Goal: Navigation & Orientation: Find specific page/section

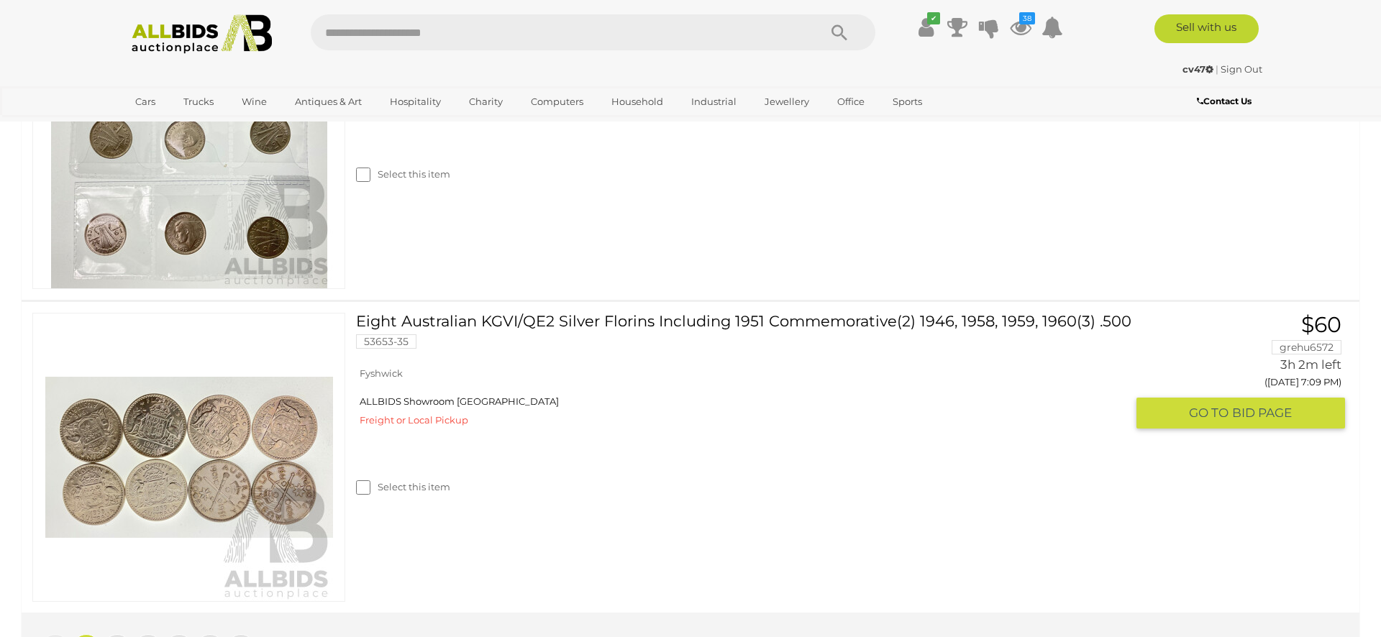
scroll to position [3002, 0]
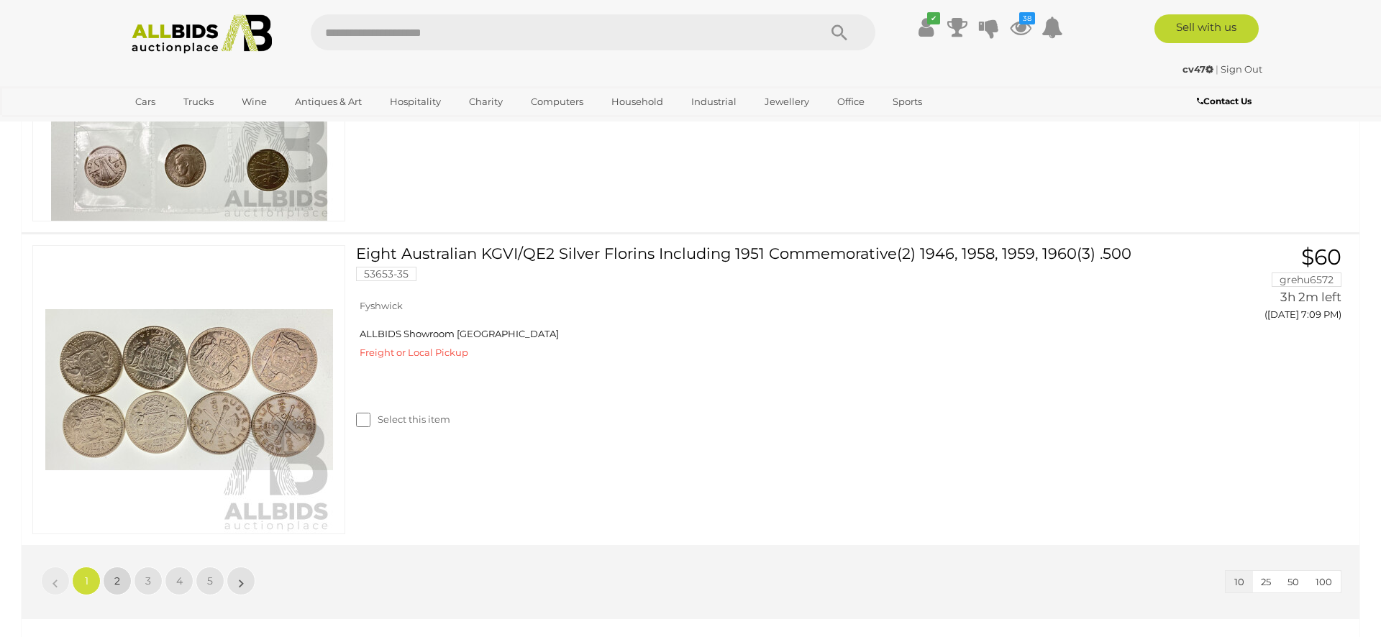
click at [117, 578] on span "2" at bounding box center [117, 581] width 6 height 13
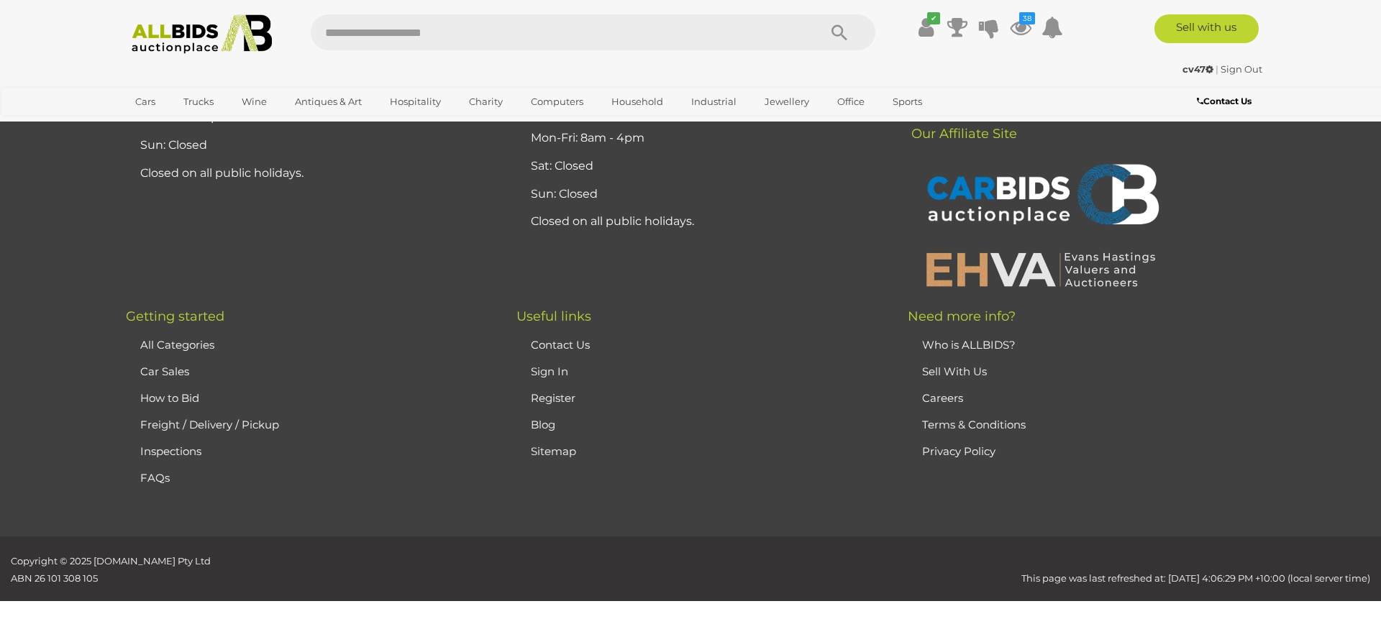
scroll to position [596, 0]
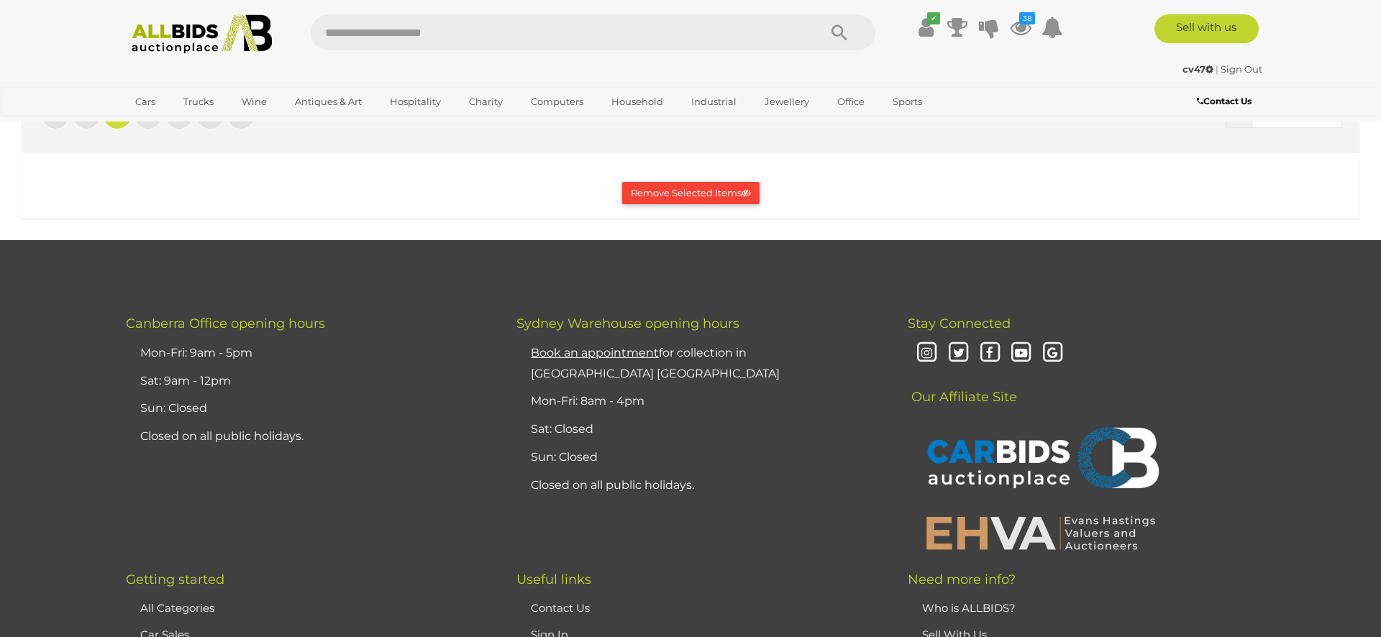
scroll to position [2933, 0]
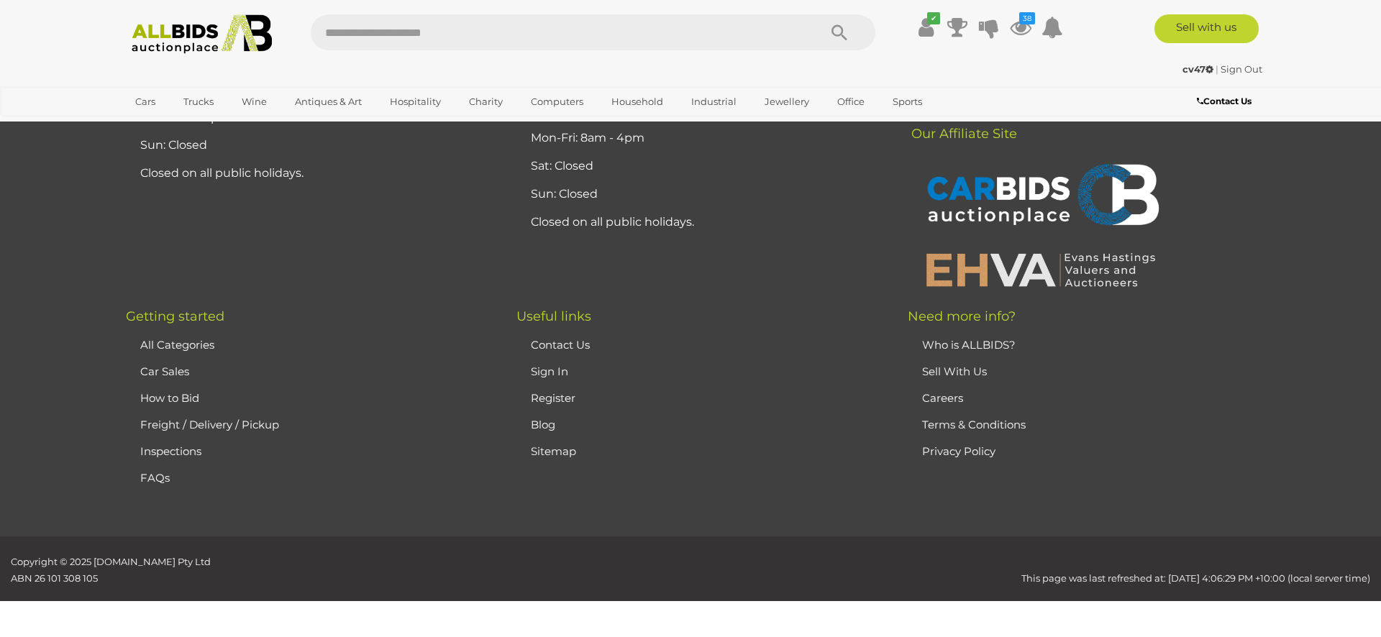
scroll to position [3209, 0]
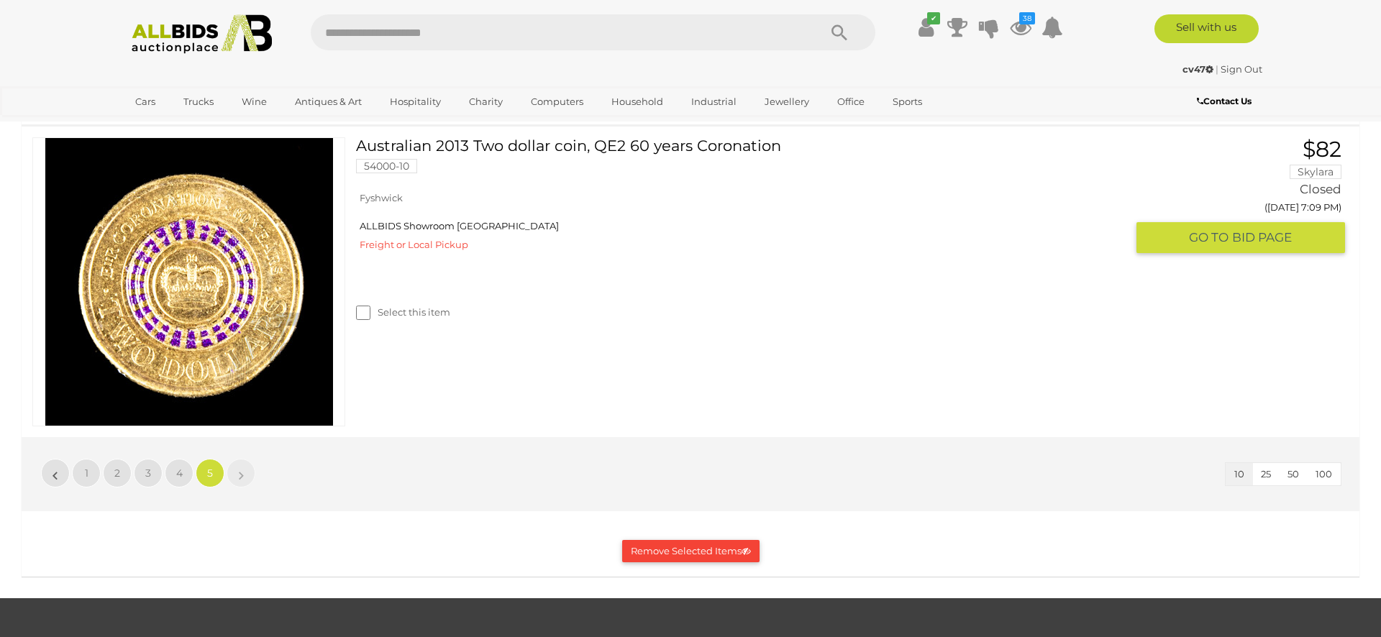
scroll to position [1348, 0]
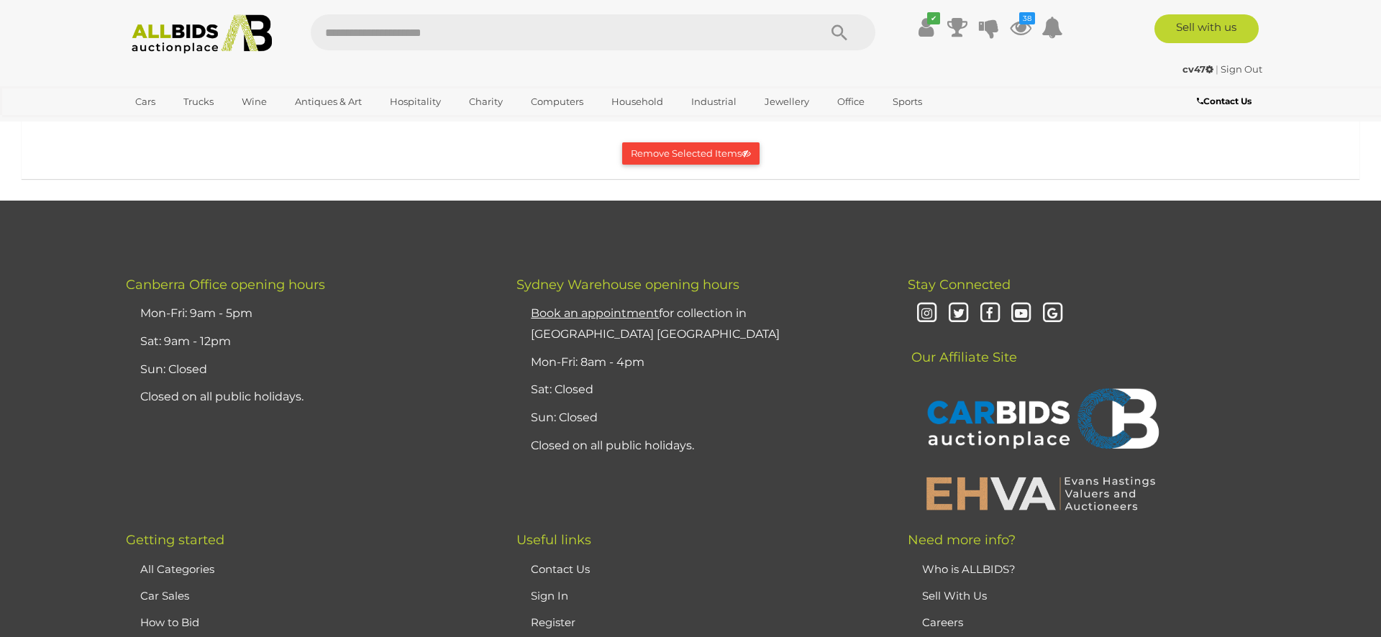
click at [83, 90] on link "1" at bounding box center [86, 75] width 29 height 29
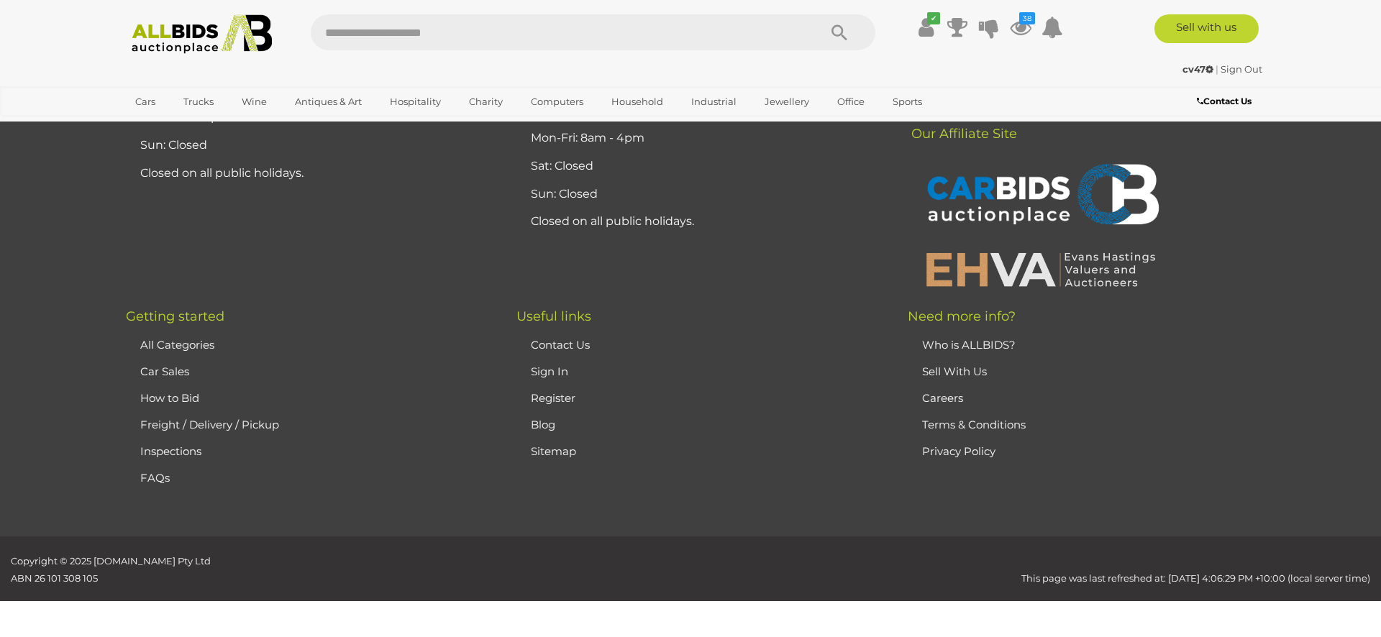
scroll to position [596, 0]
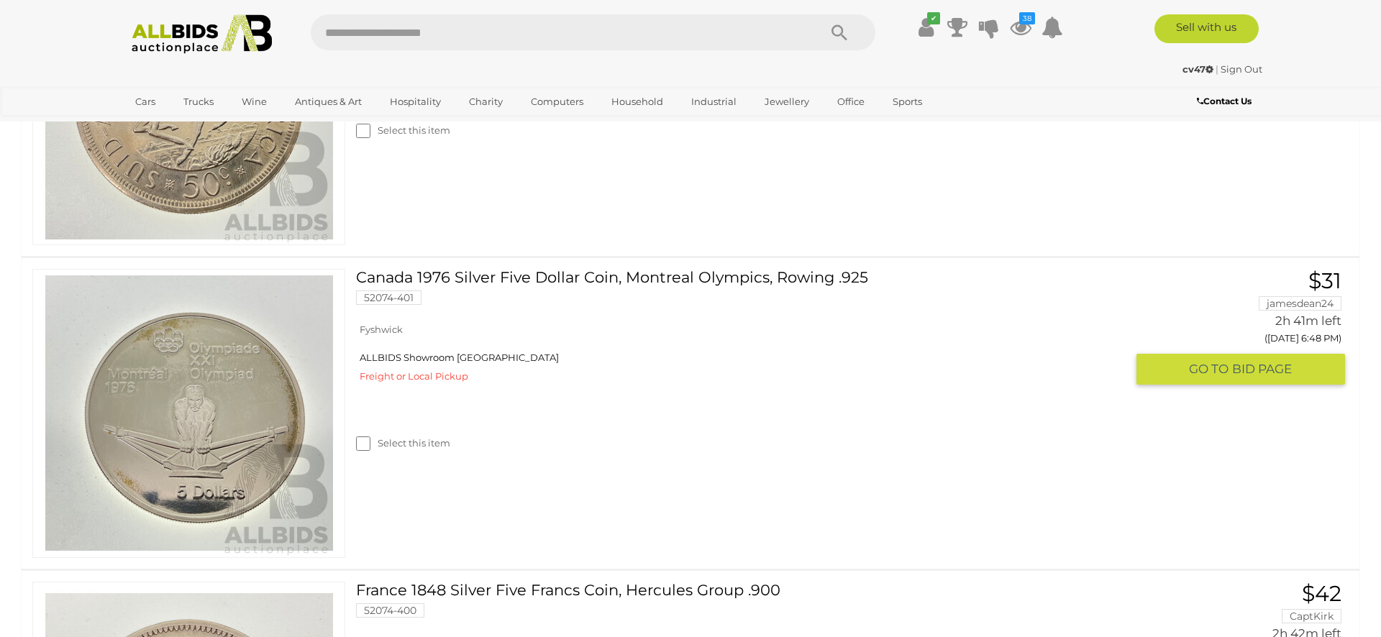
scroll to position [1841, 0]
